Goal: Task Accomplishment & Management: Use online tool/utility

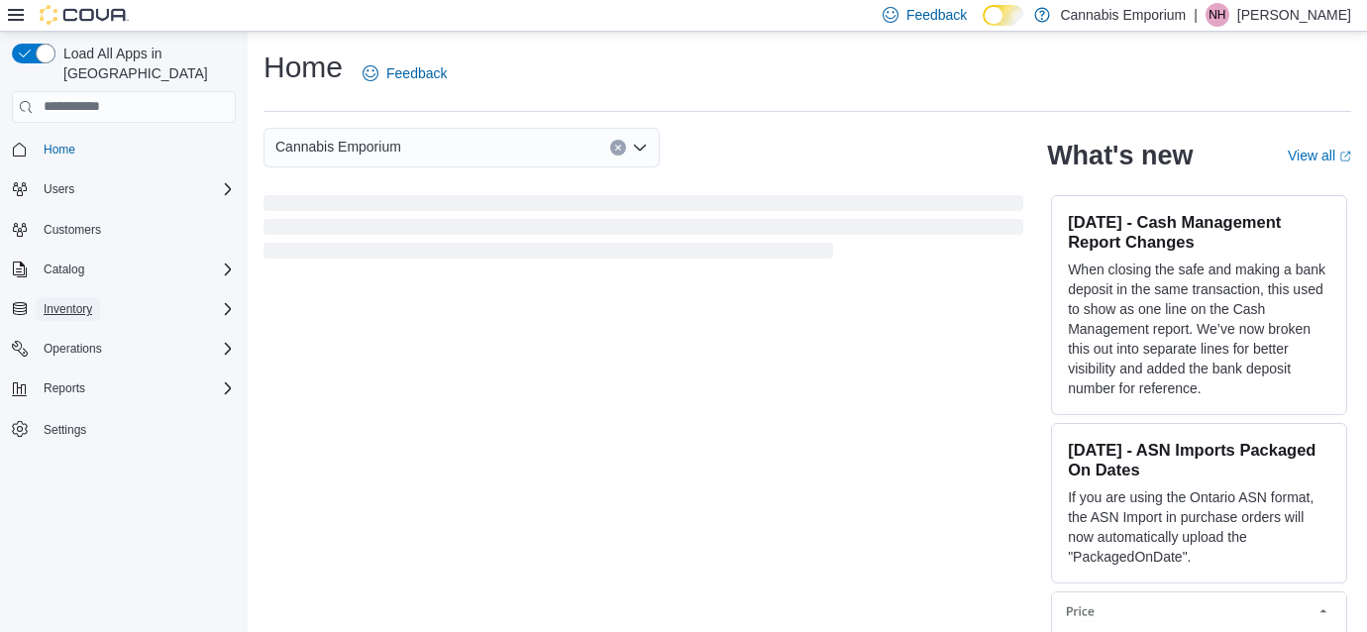
click at [100, 297] on button "Inventory" at bounding box center [68, 309] width 64 height 24
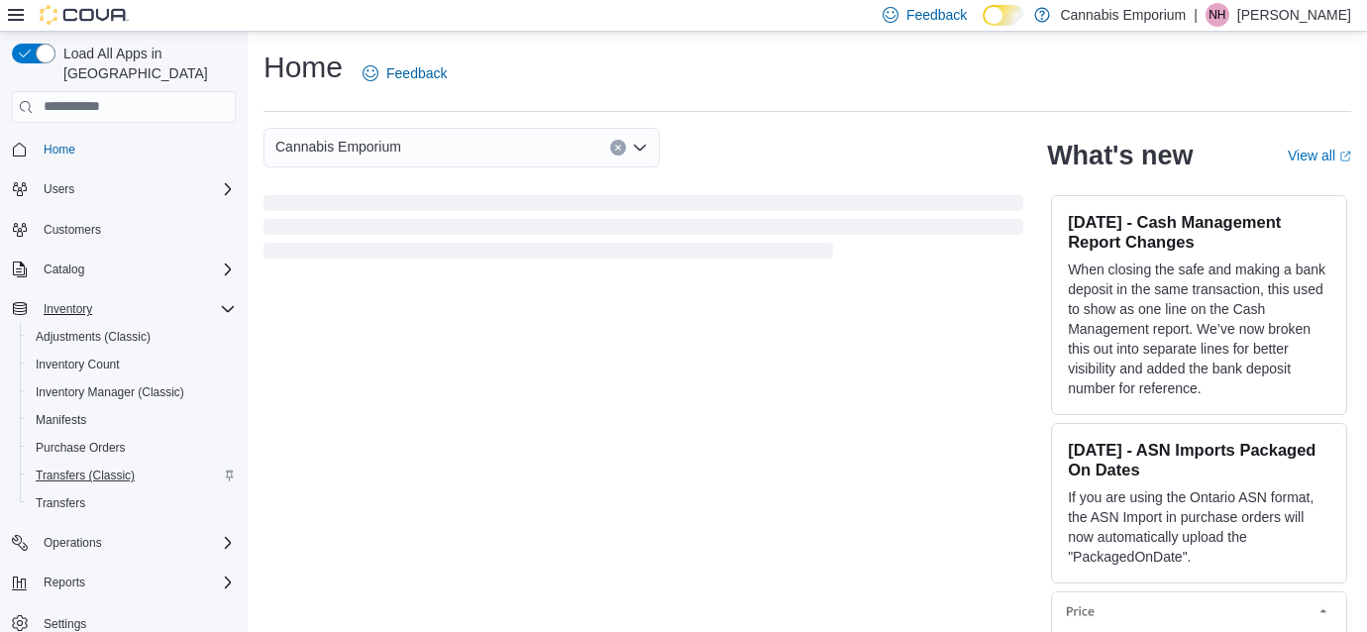
scroll to position [49, 0]
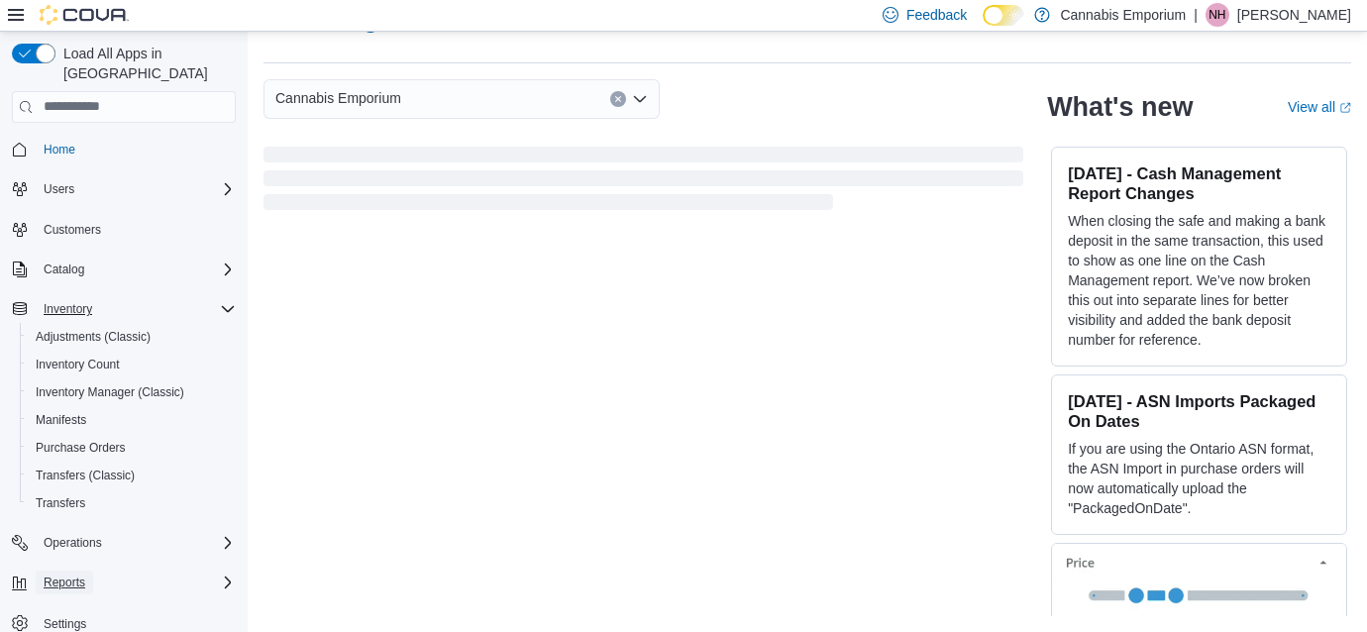
click at [88, 571] on button "Reports" at bounding box center [64, 583] width 57 height 24
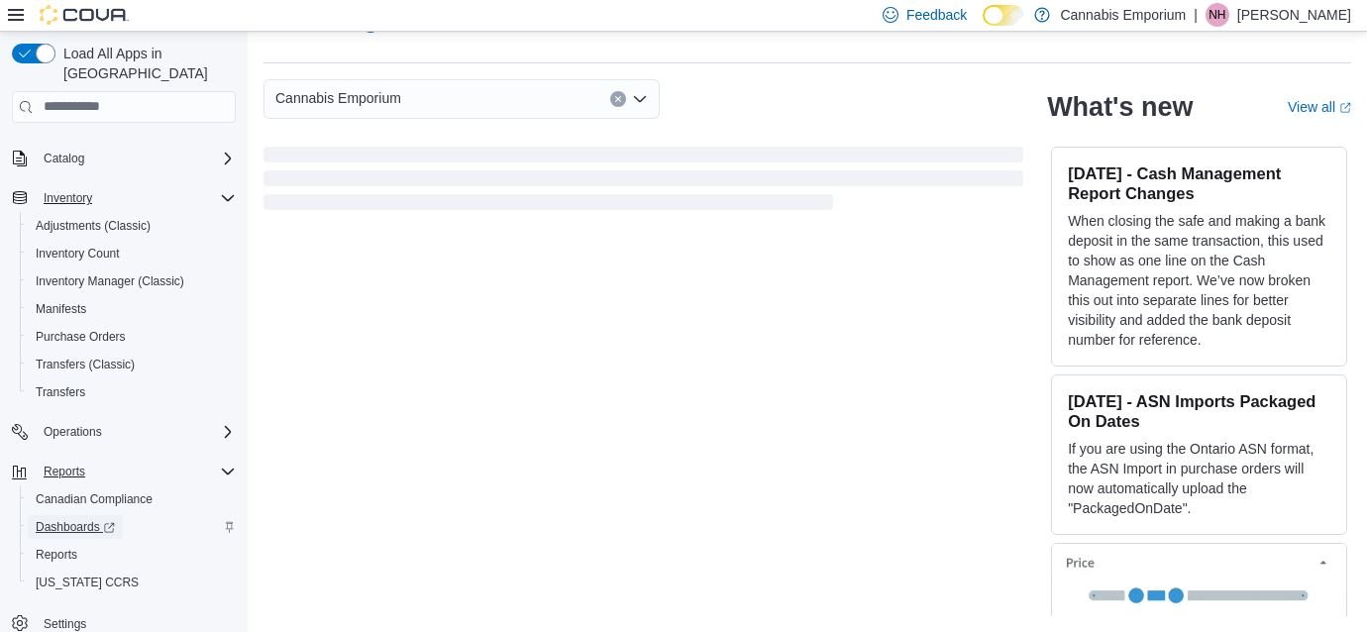
click at [85, 519] on span "Dashboards" at bounding box center [75, 527] width 79 height 16
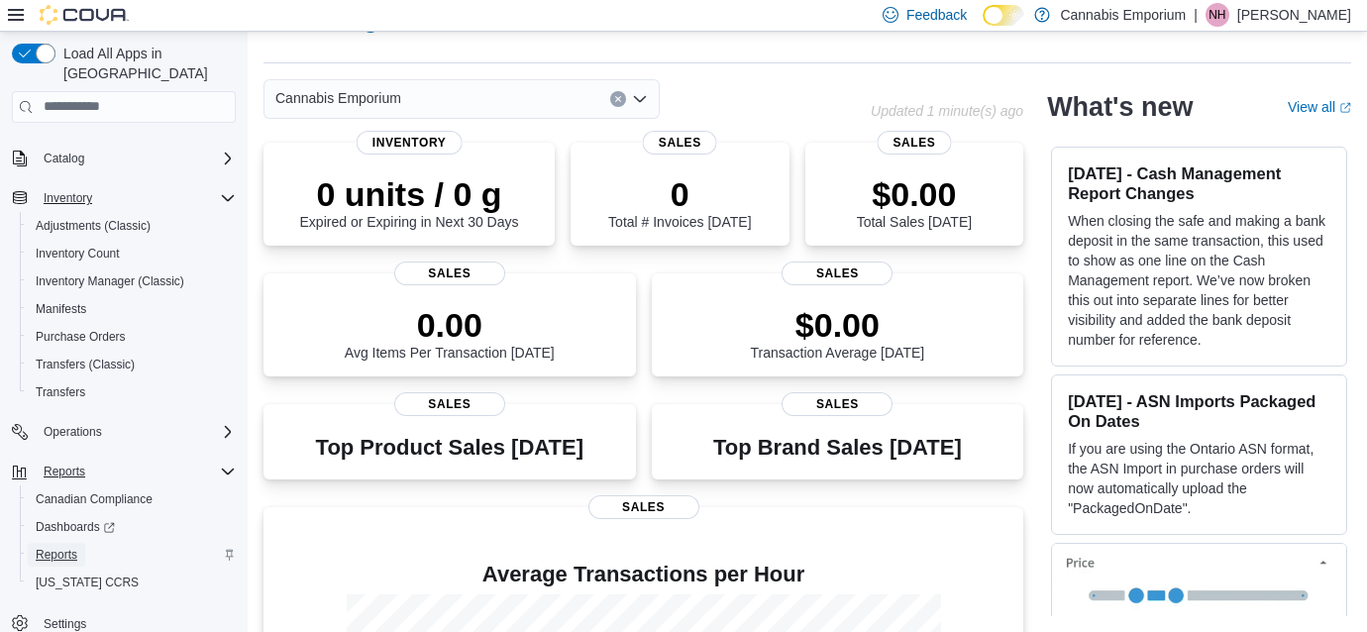
click at [69, 547] on span "Reports" at bounding box center [57, 555] width 42 height 16
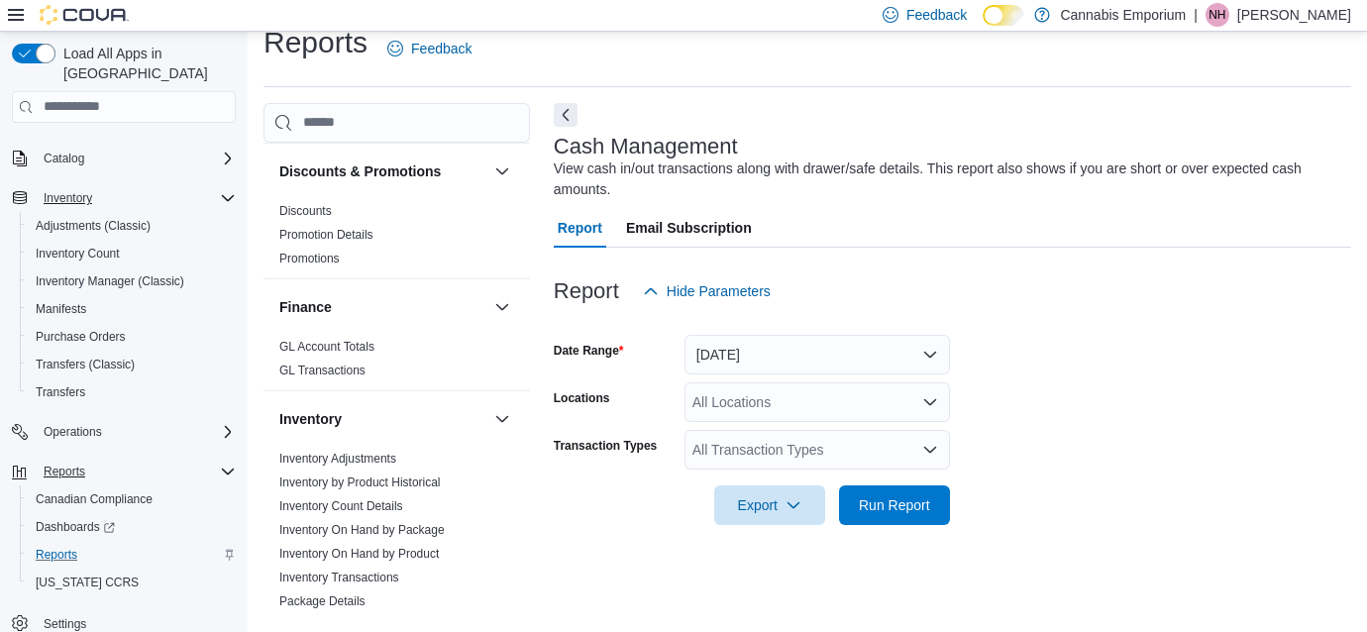
scroll to position [390, 0]
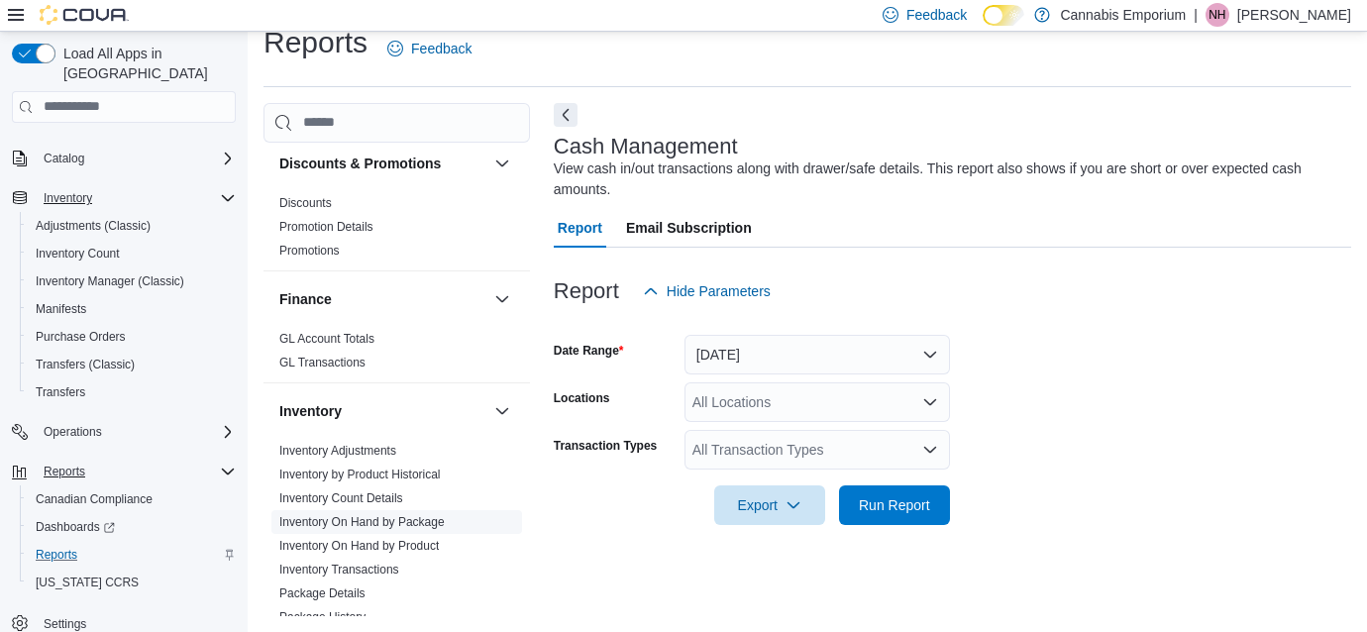
click at [378, 527] on link "Inventory On Hand by Package" at bounding box center [361, 522] width 165 height 14
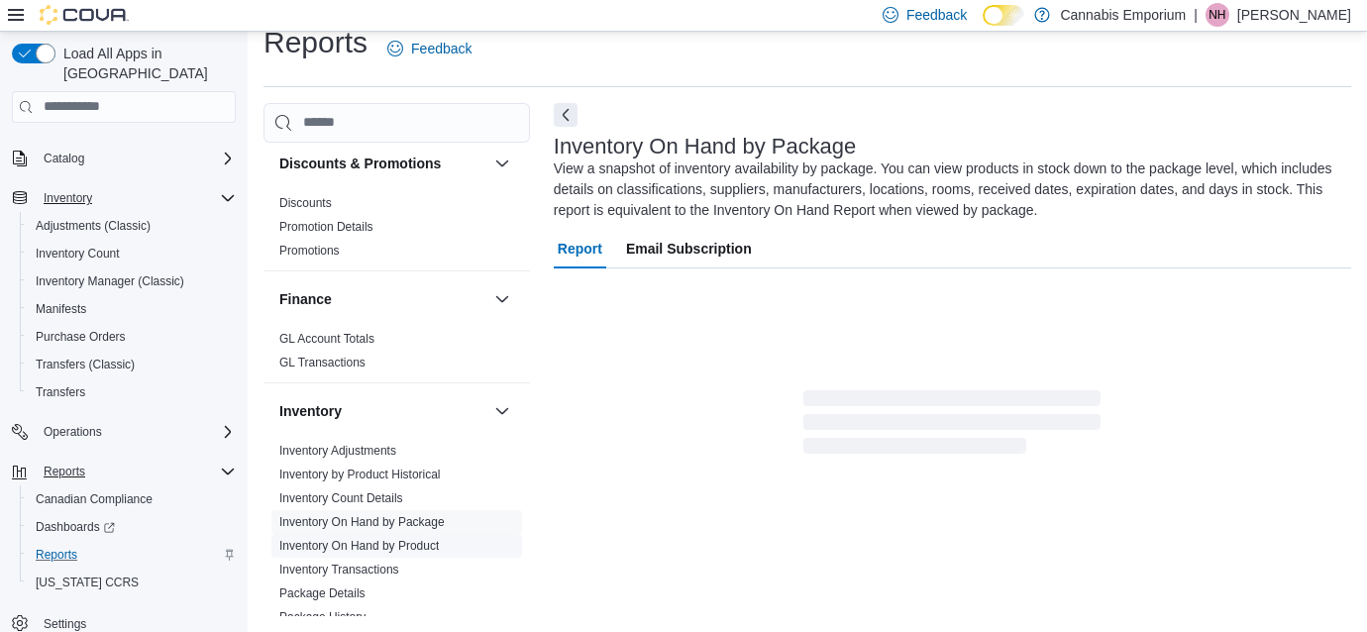
click at [396, 539] on link "Inventory On Hand by Product" at bounding box center [359, 546] width 160 height 14
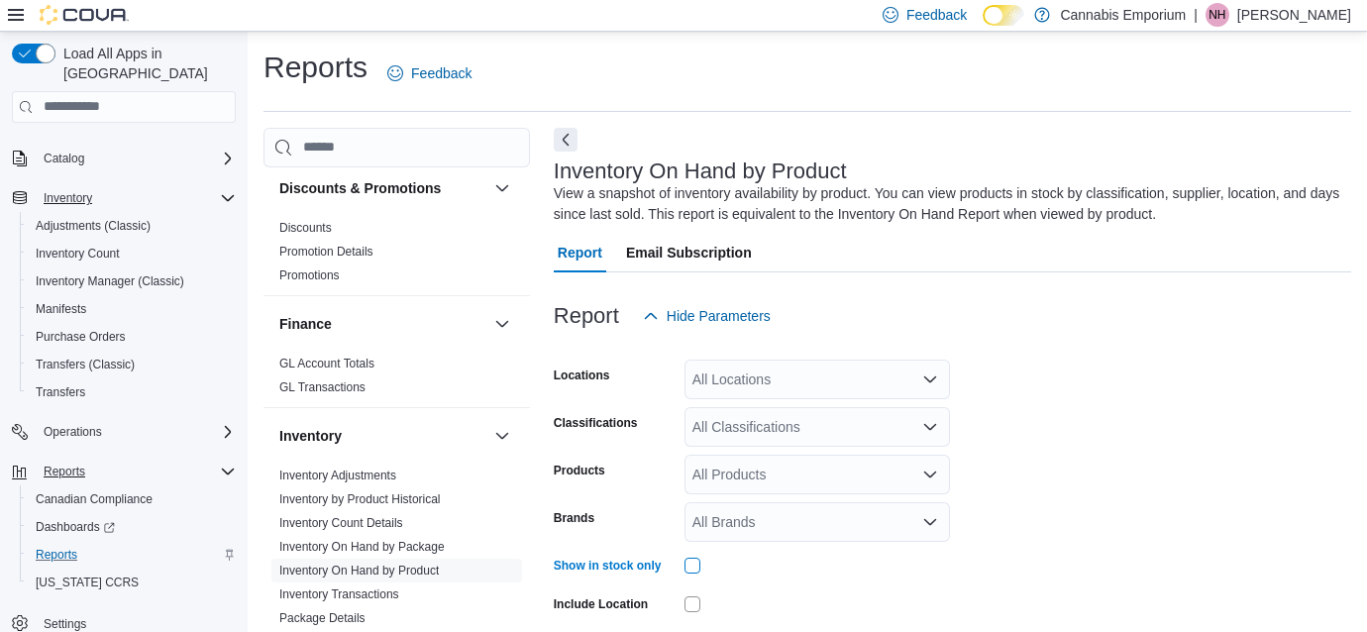
scroll to position [160, 0]
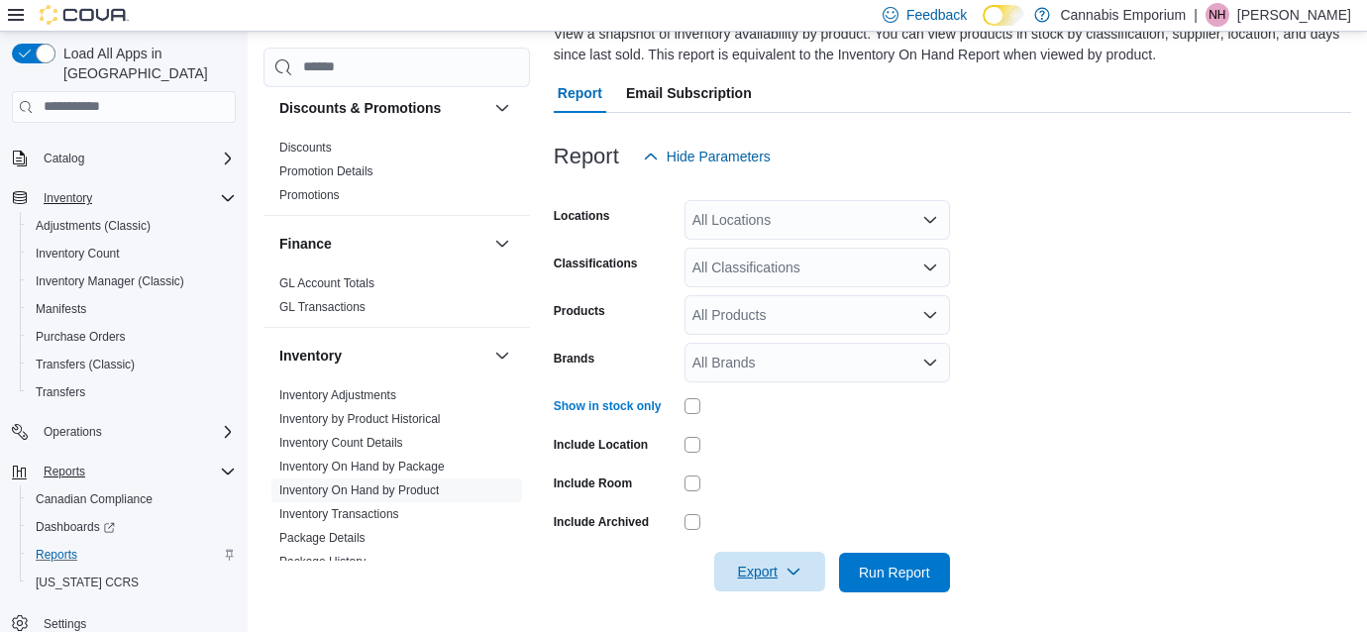
click at [763, 574] on span "Export" at bounding box center [769, 572] width 87 height 40
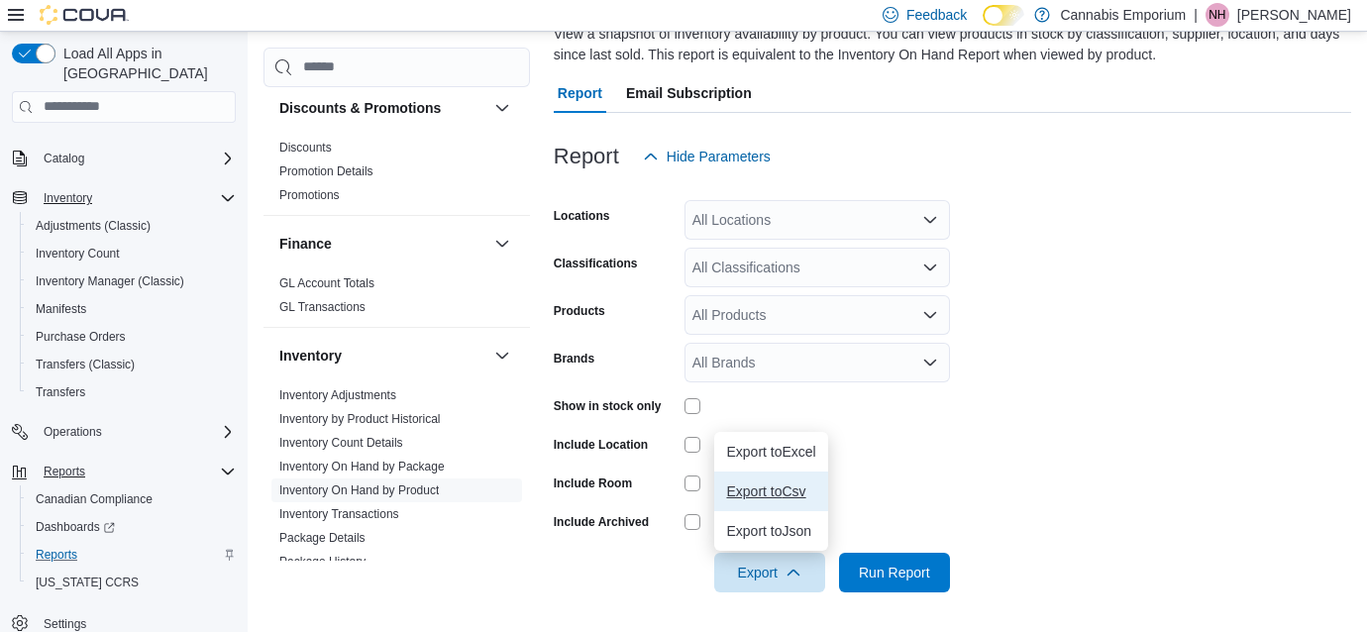
click at [772, 502] on button "Export to Csv" at bounding box center [770, 492] width 113 height 40
